Goal: Task Accomplishment & Management: Manage account settings

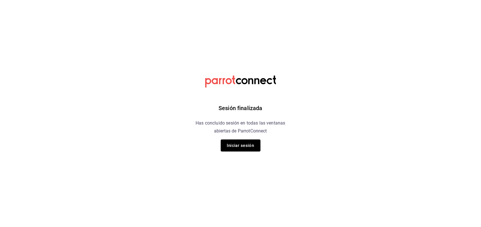
drag, startPoint x: 245, startPoint y: 149, endPoint x: 247, endPoint y: 145, distance: 4.8
click at [246, 148] on button "Iniciar sesión" at bounding box center [241, 146] width 40 height 12
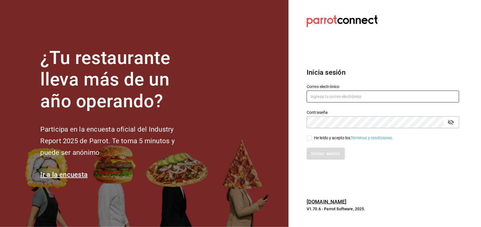
type input "miguelrdn@hotmail.com"
click at [309, 139] on input "He leído y acepto los Términos y condiciones." at bounding box center [309, 138] width 5 height 5
checkbox input "true"
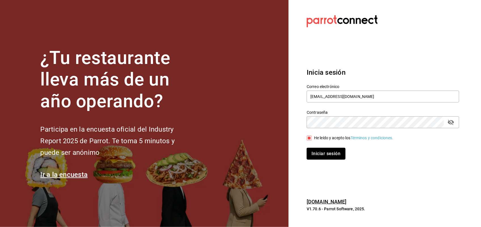
click at [319, 159] on button "Iniciar sesión" at bounding box center [326, 154] width 39 height 12
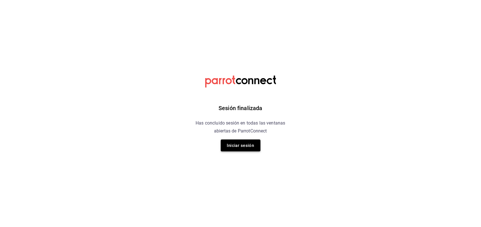
click at [249, 146] on button "Iniciar sesión" at bounding box center [241, 146] width 40 height 12
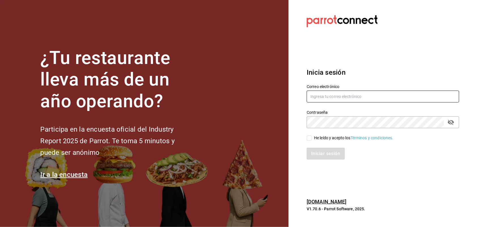
type input "[EMAIL_ADDRESS][DOMAIN_NAME]"
click at [309, 136] on input "He leído y acepto los Términos y condiciones." at bounding box center [309, 138] width 5 height 5
checkbox input "true"
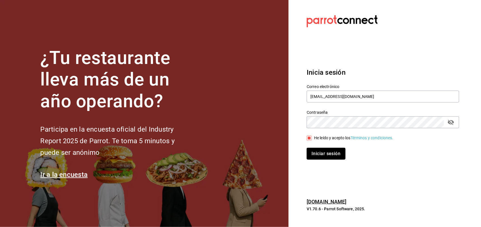
click at [319, 152] on button "Iniciar sesión" at bounding box center [326, 154] width 39 height 12
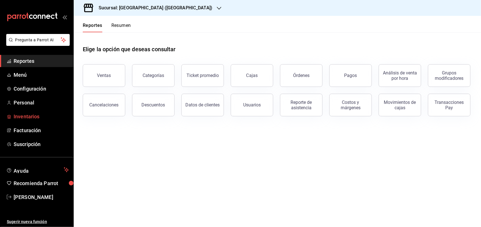
click at [29, 117] on span "Inventarios" at bounding box center [41, 117] width 55 height 8
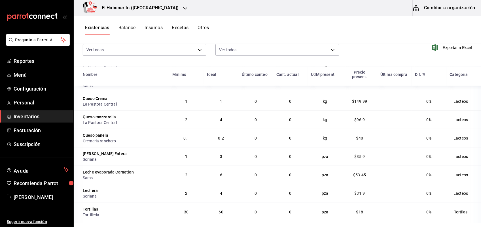
scroll to position [177, 0]
click at [181, 76] on div "Mínimo" at bounding box center [179, 74] width 14 height 5
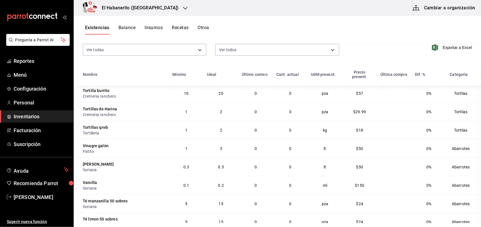
scroll to position [354, 0]
